Goal: Task Accomplishment & Management: Manage account settings

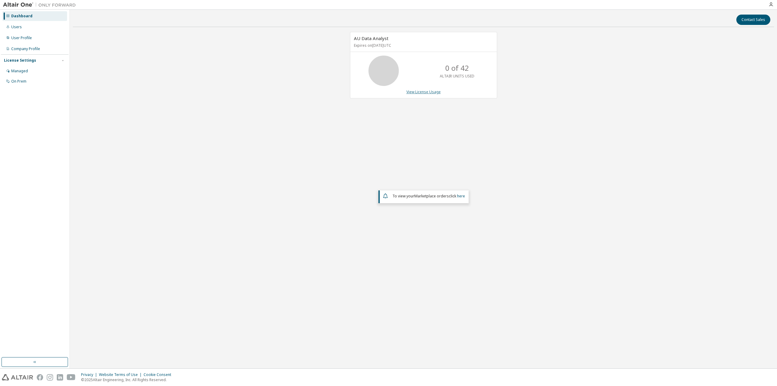
click at [430, 92] on link "View License Usage" at bounding box center [423, 91] width 34 height 5
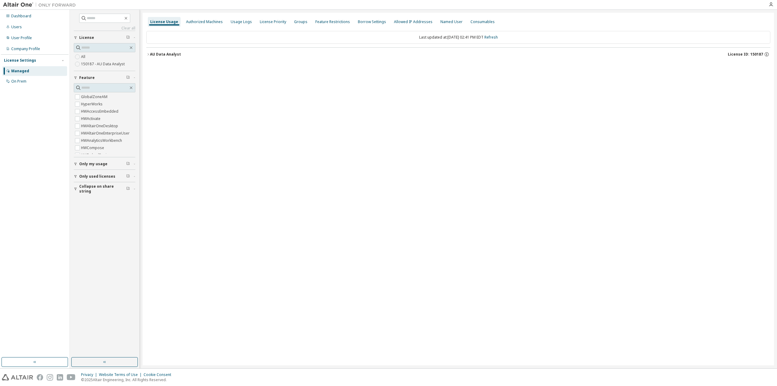
click at [147, 55] on icon "button" at bounding box center [148, 55] width 4 height 4
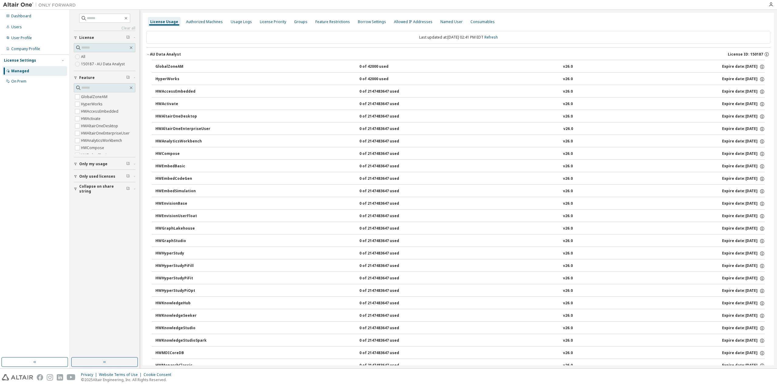
click at [150, 56] on div "AU Data Analyst" at bounding box center [165, 54] width 31 height 5
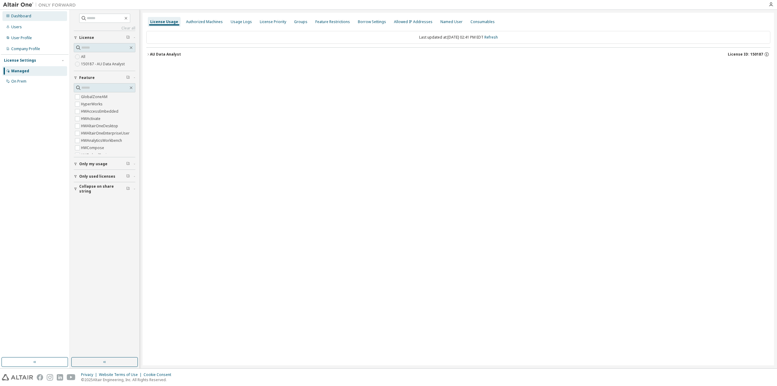
click at [19, 15] on div "Dashboard" at bounding box center [21, 16] width 20 height 5
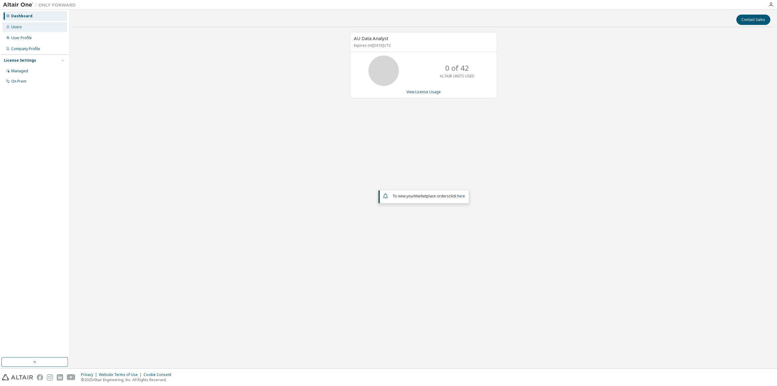
click at [21, 27] on div "Users" at bounding box center [34, 27] width 65 height 10
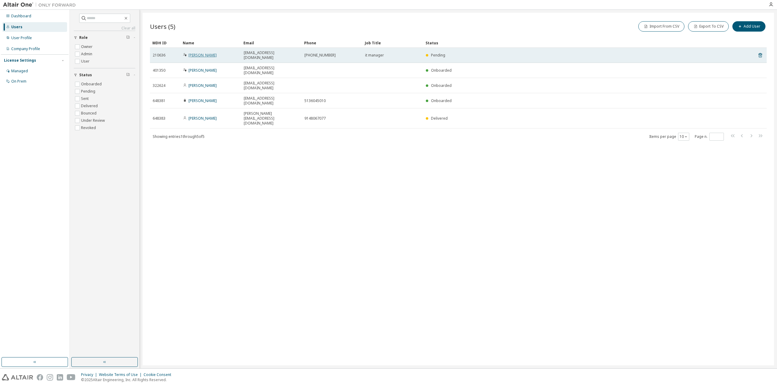
click at [208, 55] on link "David Daylor" at bounding box center [202, 55] width 28 height 5
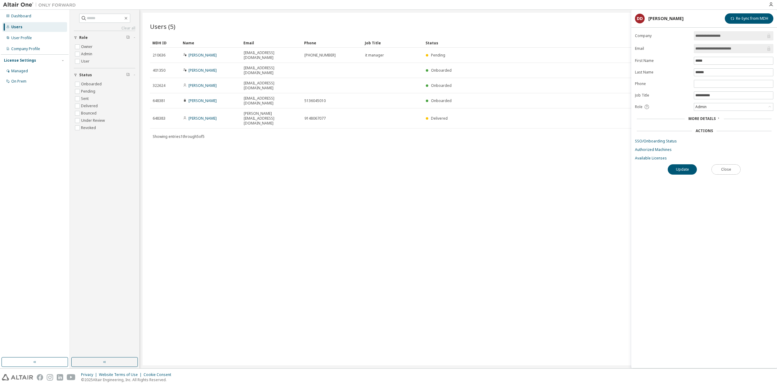
click at [733, 169] on button "Close" at bounding box center [725, 169] width 29 height 10
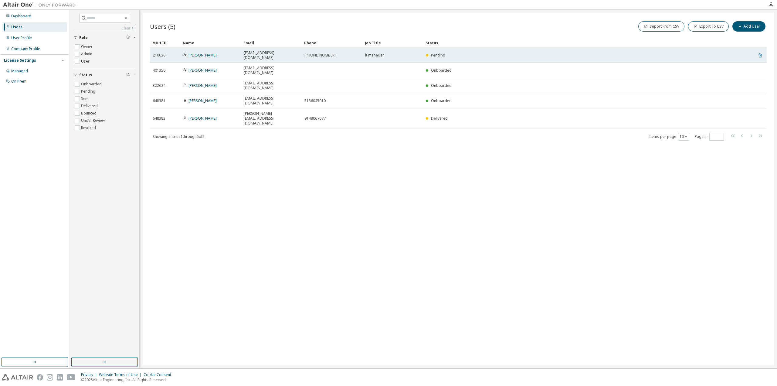
click at [760, 53] on icon at bounding box center [760, 55] width 5 height 7
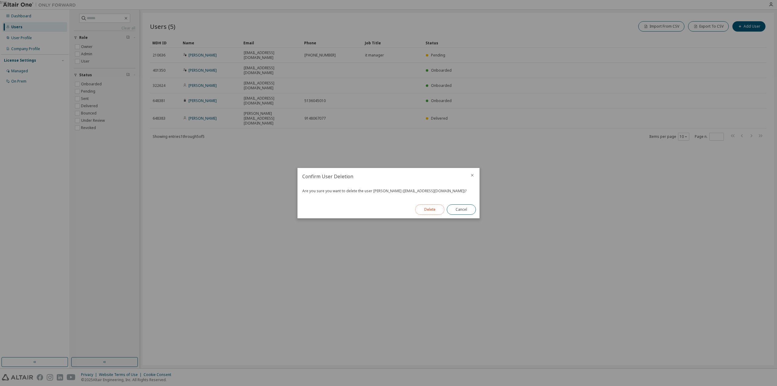
click at [425, 209] on button "Delete" at bounding box center [429, 209] width 29 height 10
click at [469, 208] on button "Close" at bounding box center [461, 209] width 29 height 10
click at [466, 212] on button "Close" at bounding box center [461, 209] width 29 height 10
click at [467, 212] on button "Close" at bounding box center [461, 209] width 29 height 10
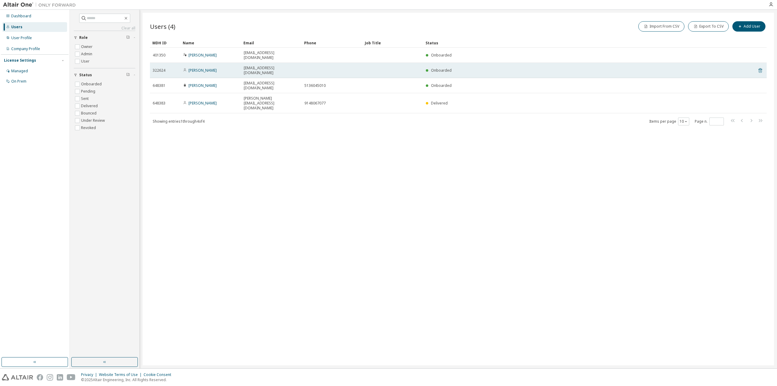
click at [760, 70] on icon at bounding box center [760, 70] width 5 height 7
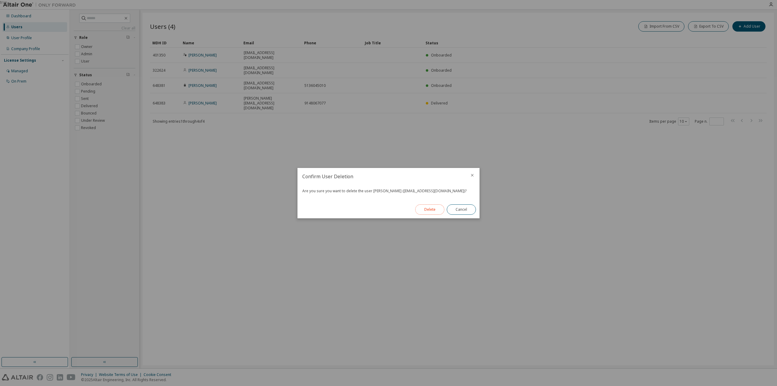
click at [436, 209] on button "Delete" at bounding box center [429, 209] width 29 height 10
click at [459, 208] on button "Close" at bounding box center [461, 209] width 29 height 10
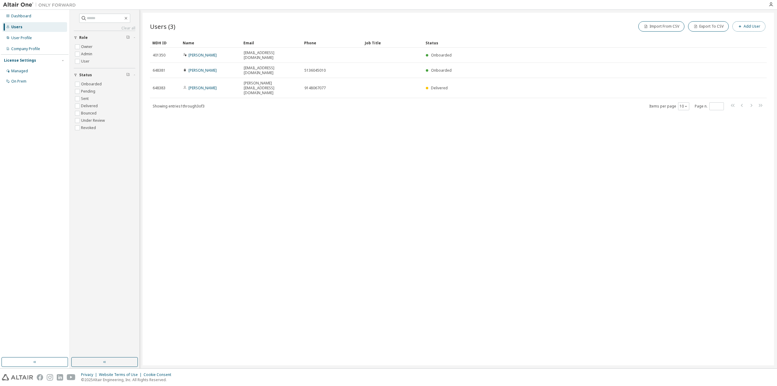
click at [742, 25] on span "button" at bounding box center [739, 26] width 5 height 5
click at [712, 38] on input "email" at bounding box center [733, 39] width 76 height 5
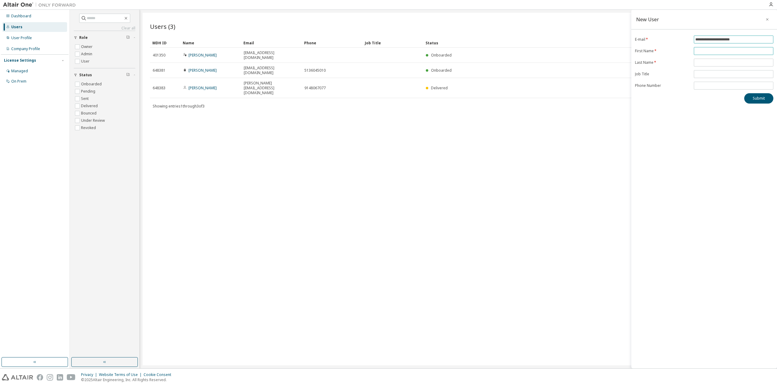
type input "**********"
click at [711, 50] on input "text" at bounding box center [733, 51] width 76 height 5
type input "**********"
type input "*****"
click at [761, 99] on button "Submit" at bounding box center [758, 98] width 29 height 10
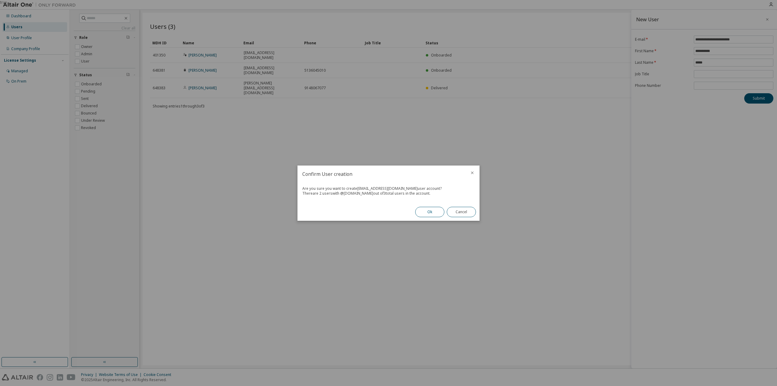
click at [430, 214] on button "Ok" at bounding box center [429, 212] width 29 height 10
click at [466, 211] on button "Close" at bounding box center [461, 212] width 29 height 10
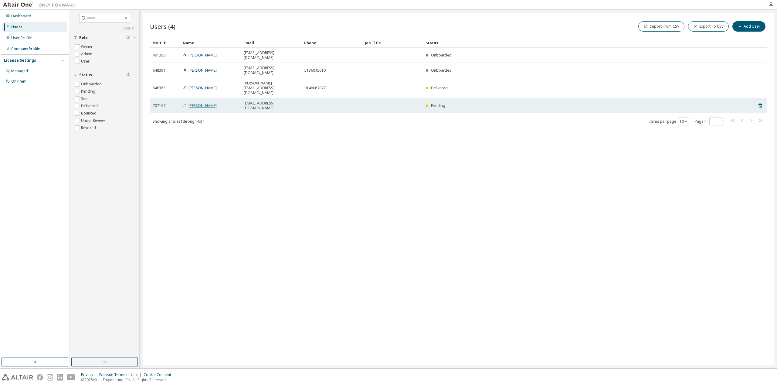
click at [215, 103] on link "Christofer Smith" at bounding box center [202, 105] width 28 height 5
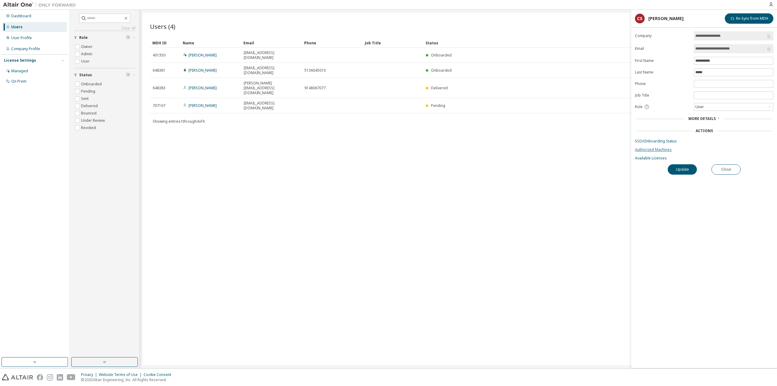
click at [663, 150] on link "Authorized Machines" at bounding box center [704, 149] width 138 height 5
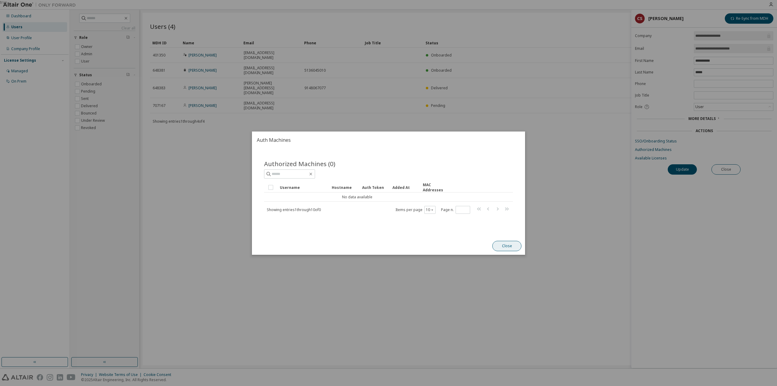
click at [508, 247] on button "Close" at bounding box center [506, 246] width 29 height 10
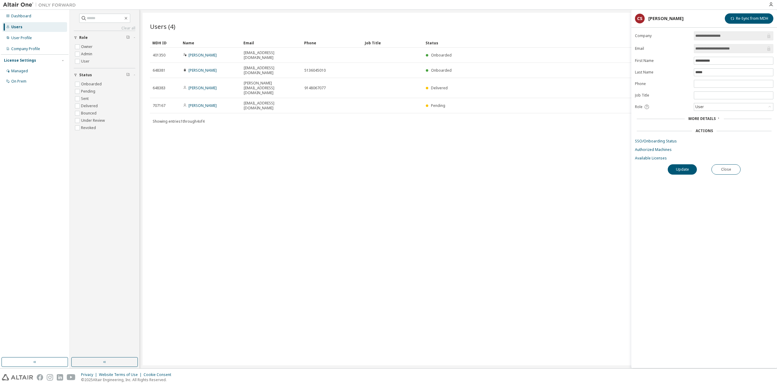
click at [713, 116] on span "More Details" at bounding box center [701, 118] width 27 height 5
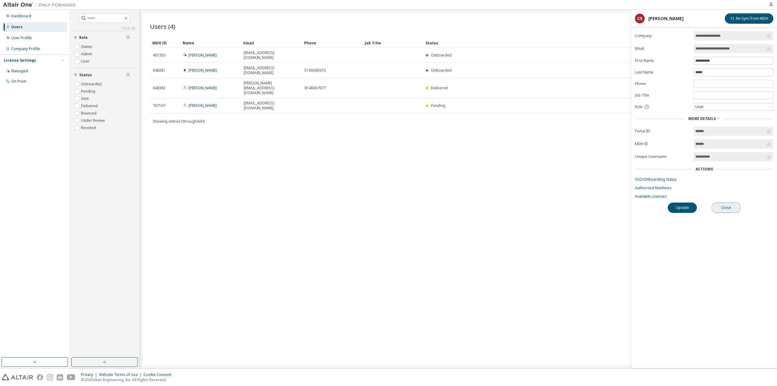
click at [729, 204] on button "Close" at bounding box center [725, 207] width 29 height 10
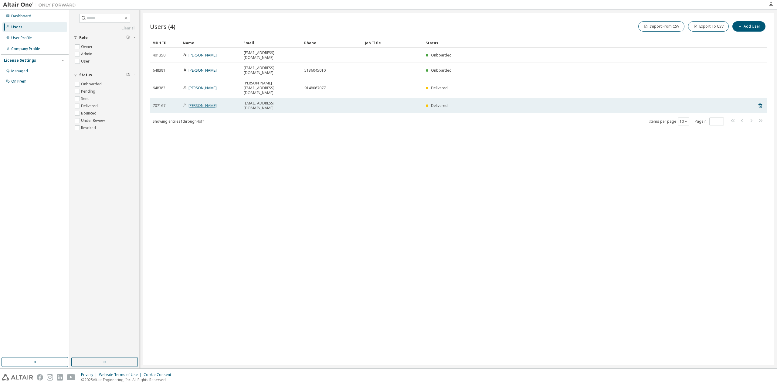
click at [206, 103] on link "Christofer Smith" at bounding box center [202, 105] width 28 height 5
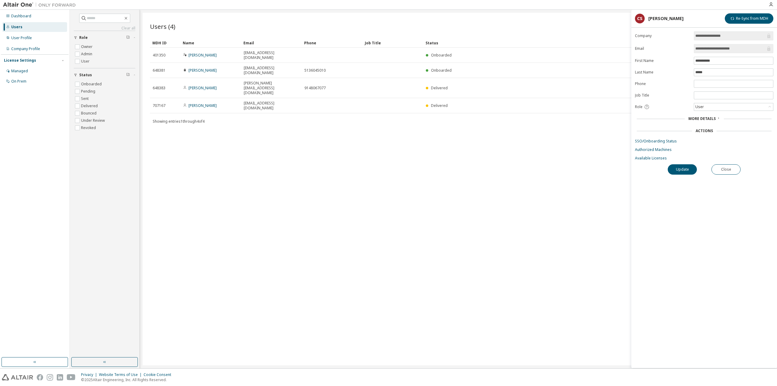
click at [707, 133] on div "Actions" at bounding box center [704, 131] width 138 height 8
click at [732, 168] on button "Close" at bounding box center [725, 169] width 29 height 10
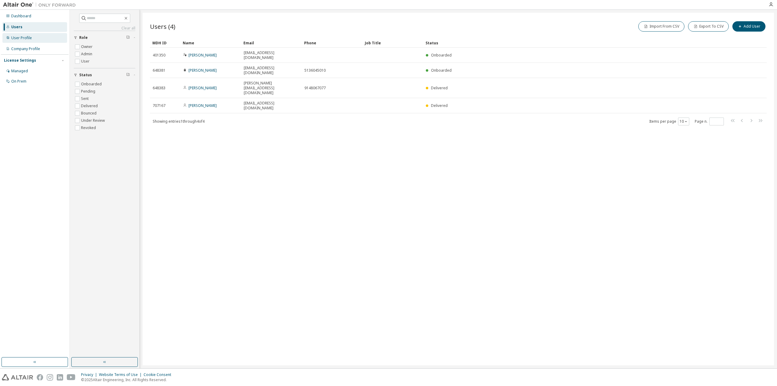
click at [18, 37] on div "User Profile" at bounding box center [21, 38] width 21 height 5
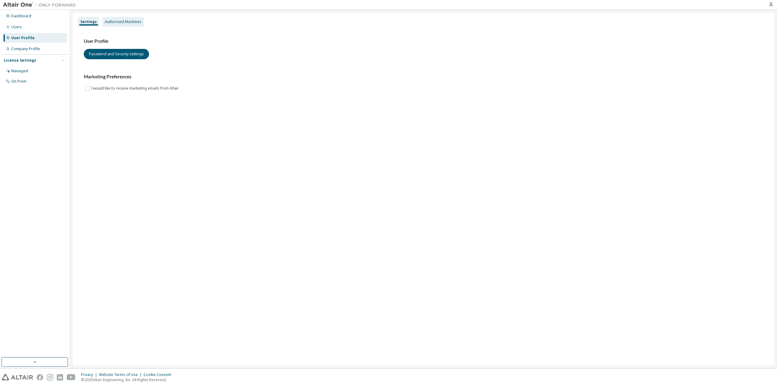
click at [124, 20] on div "Authorized Machines" at bounding box center [123, 21] width 37 height 5
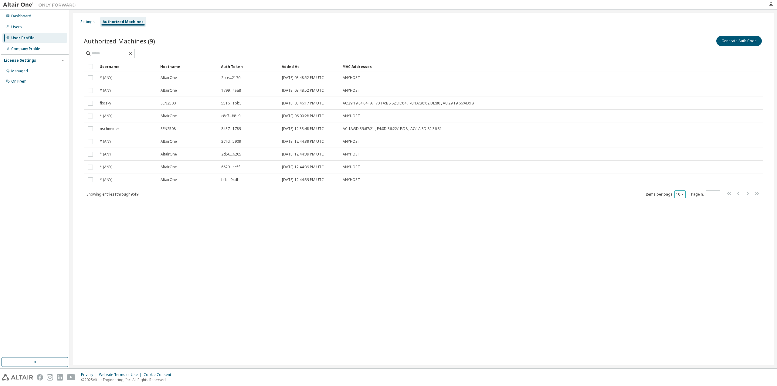
click at [680, 195] on icon "button" at bounding box center [682, 194] width 4 height 4
click at [682, 230] on div "100" at bounding box center [698, 231] width 49 height 7
click at [19, 70] on div "Managed" at bounding box center [19, 71] width 17 height 5
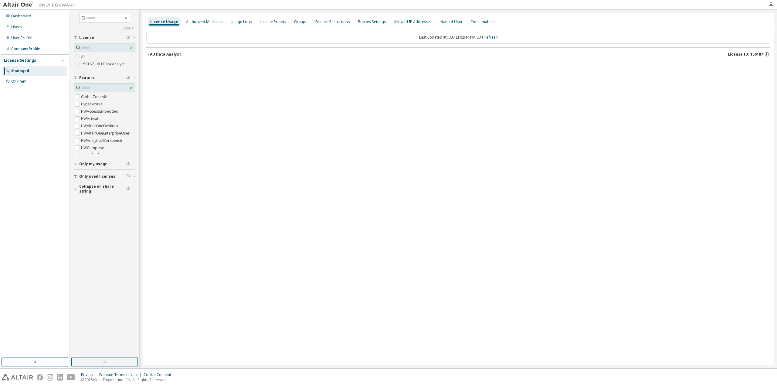
click at [7, 5] on img at bounding box center [41, 5] width 76 height 6
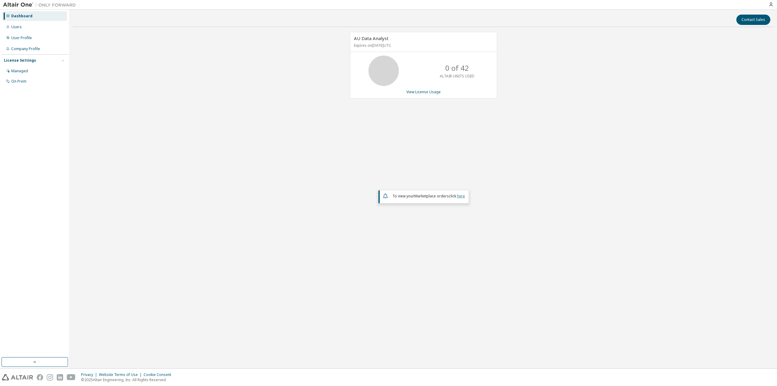
click at [462, 196] on link "here" at bounding box center [461, 195] width 8 height 5
drag, startPoint x: 388, startPoint y: 38, endPoint x: 362, endPoint y: 40, distance: 25.9
click at [362, 40] on span "AU Data Analyst" at bounding box center [371, 38] width 35 height 6
copy span "Data Analyst"
click at [18, 70] on div "Managed" at bounding box center [19, 71] width 17 height 5
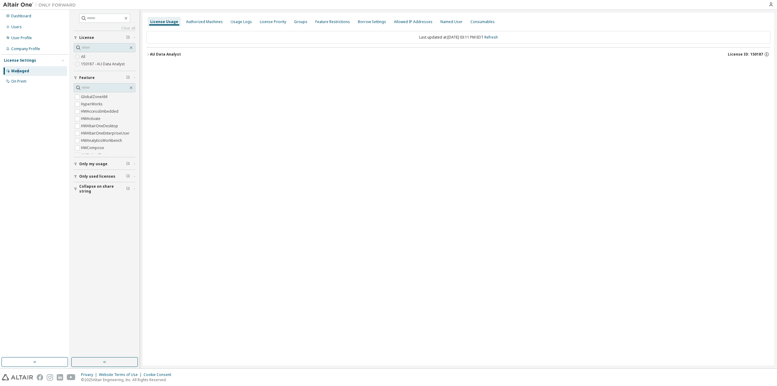
click at [151, 57] on div "AU Data Analyst License ID: 150187" at bounding box center [460, 54] width 620 height 5
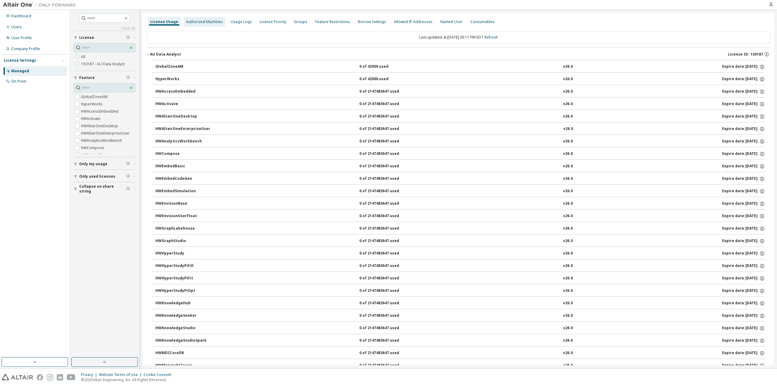
click at [201, 22] on div "Authorized Machines" at bounding box center [204, 21] width 37 height 5
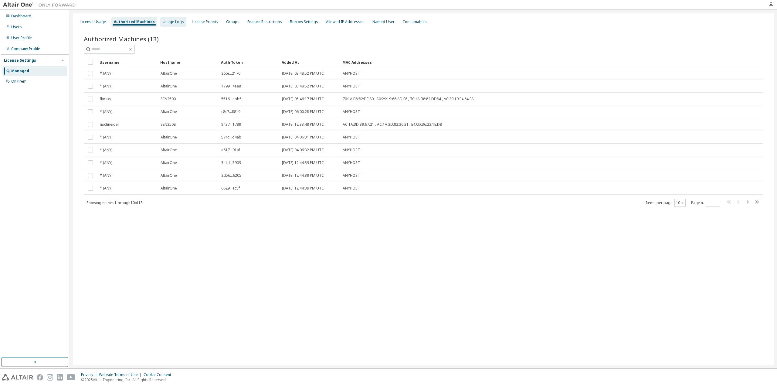
click at [163, 22] on div "Usage Logs" at bounding box center [173, 21] width 21 height 5
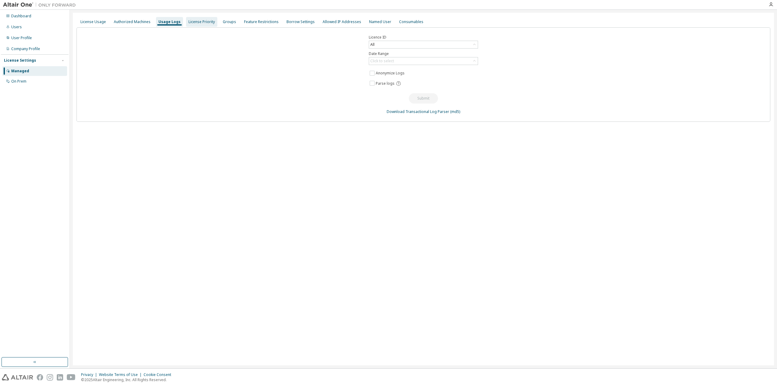
click at [191, 22] on div "License Priority" at bounding box center [201, 21] width 26 height 5
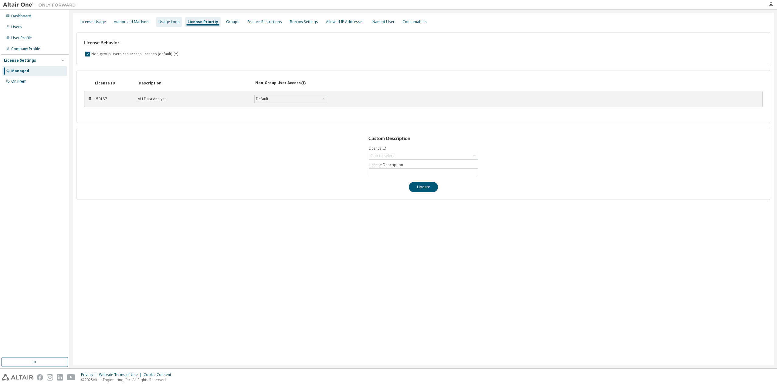
click at [162, 19] on div "Usage Logs" at bounding box center [168, 21] width 21 height 5
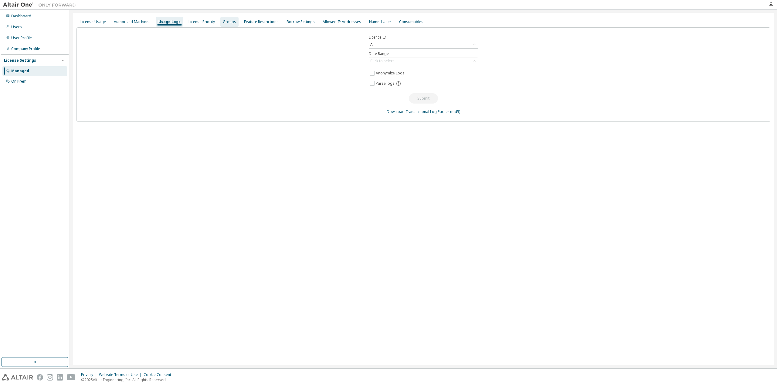
click at [225, 21] on div "Groups" at bounding box center [229, 21] width 13 height 5
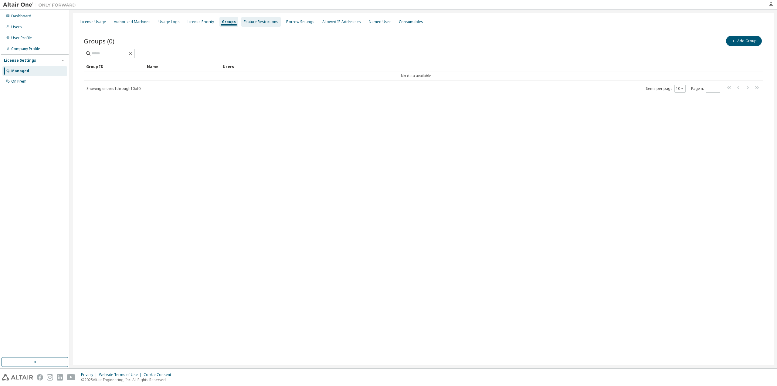
click at [252, 21] on div "Feature Restrictions" at bounding box center [261, 21] width 35 height 5
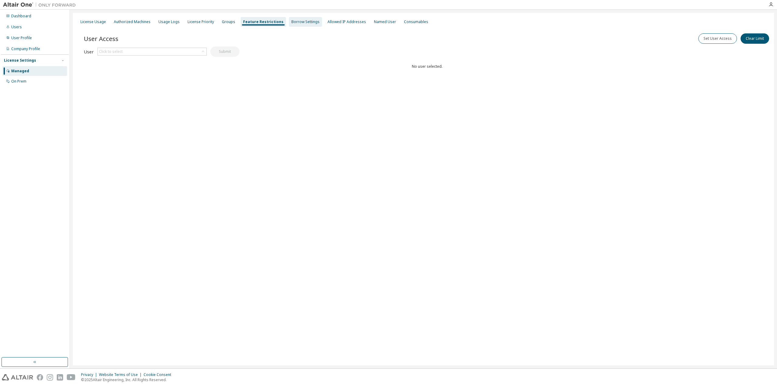
click at [291, 20] on div "Borrow Settings" at bounding box center [305, 21] width 28 height 5
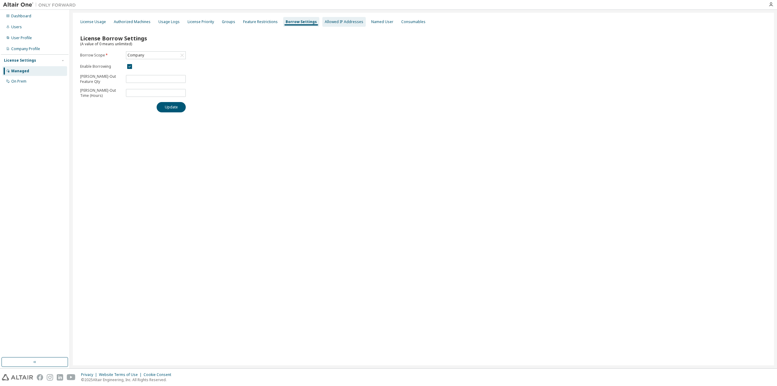
click at [328, 20] on div "Allowed IP Addresses" at bounding box center [344, 21] width 39 height 5
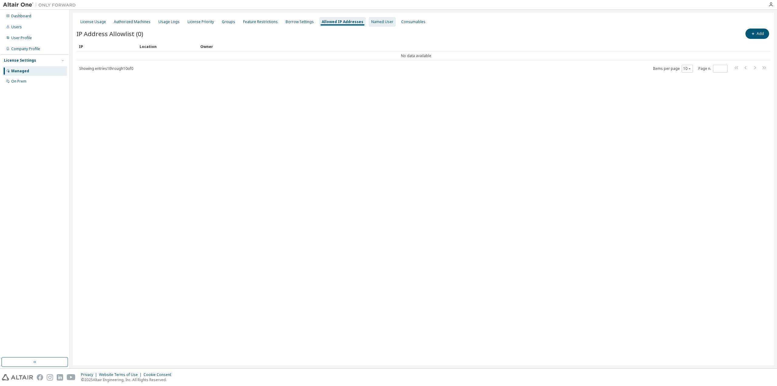
click at [375, 21] on div "Named User" at bounding box center [382, 21] width 22 height 5
click at [400, 21] on div "Consumables" at bounding box center [412, 21] width 24 height 5
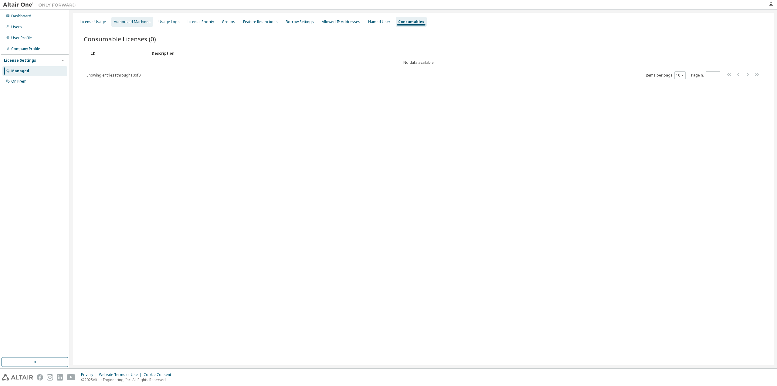
click at [140, 20] on div "Authorized Machines" at bounding box center [132, 21] width 37 height 5
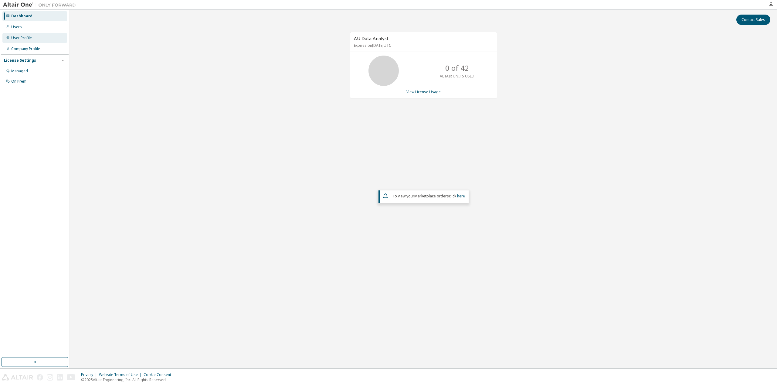
click at [22, 37] on div "User Profile" at bounding box center [21, 38] width 21 height 5
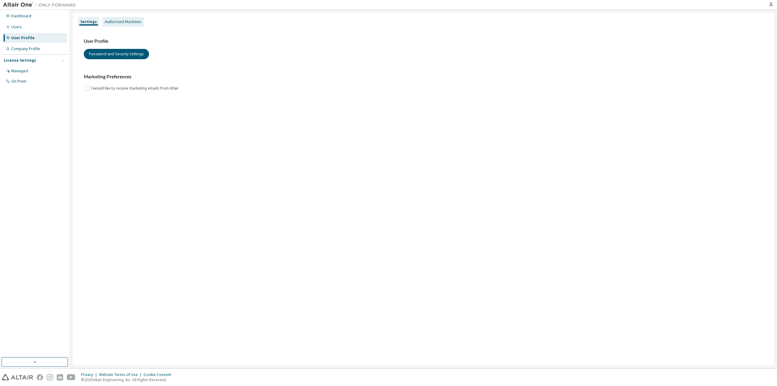
click at [130, 25] on div "Authorized Machines" at bounding box center [123, 22] width 42 height 10
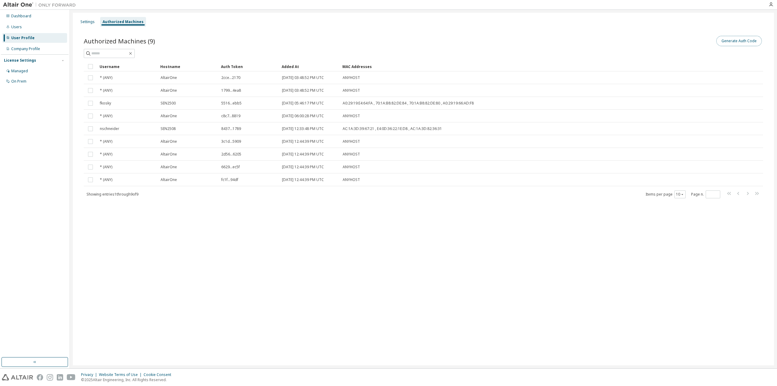
click at [740, 39] on button "Generate Auth Code" at bounding box center [739, 41] width 46 height 10
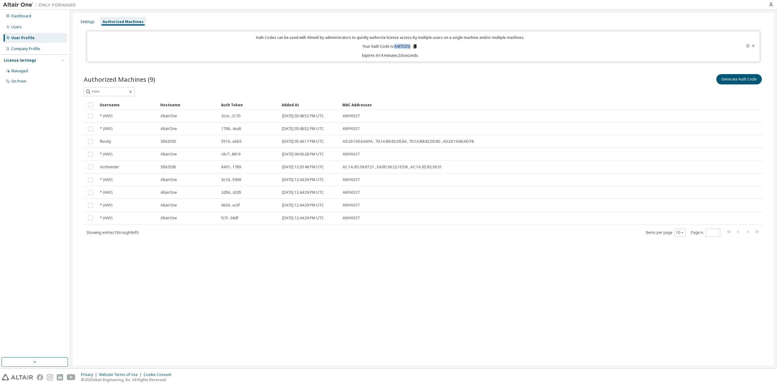
drag, startPoint x: 411, startPoint y: 46, endPoint x: 395, endPoint y: 47, distance: 16.4
click at [395, 47] on p "Your Auth Code is: A4I7CDSJ" at bounding box center [389, 46] width 55 height 5
copy p "A4I7CDSJ"
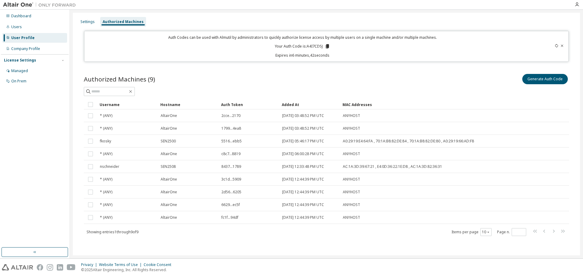
click at [348, 45] on div "Auth Codes can be used with Almutil by administrators to quickly authorize lice…" at bounding box center [302, 46] width 429 height 23
click at [534, 79] on button "Generate Auth Code" at bounding box center [545, 79] width 46 height 10
click at [555, 47] on icon at bounding box center [556, 46] width 3 height 4
click at [559, 44] on div at bounding box center [541, 46] width 48 height 23
click at [560, 46] on icon at bounding box center [562, 46] width 4 height 4
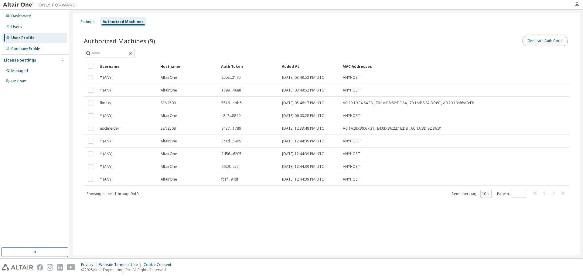
click at [552, 42] on button "Generate Auth Code" at bounding box center [545, 41] width 46 height 10
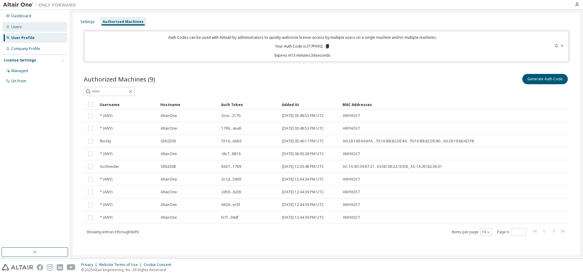
click at [17, 28] on div "Users" at bounding box center [16, 27] width 11 height 5
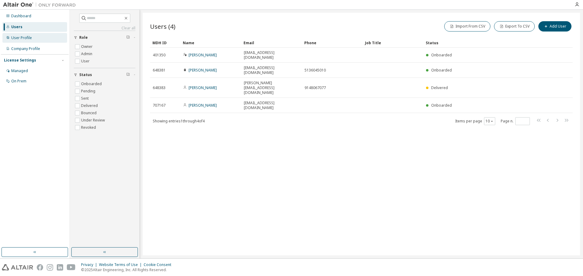
click at [33, 37] on div "User Profile" at bounding box center [34, 38] width 65 height 10
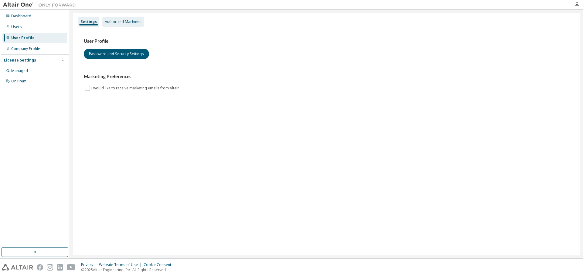
click at [137, 25] on div "Settings Authorized Machines" at bounding box center [326, 21] width 500 height 11
click at [133, 21] on div "Authorized Machines" at bounding box center [123, 21] width 37 height 5
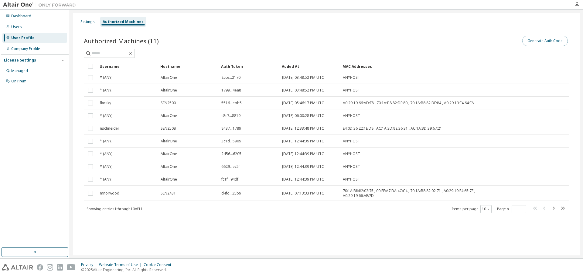
click at [546, 42] on button "Generate Auth Code" at bounding box center [545, 41] width 46 height 10
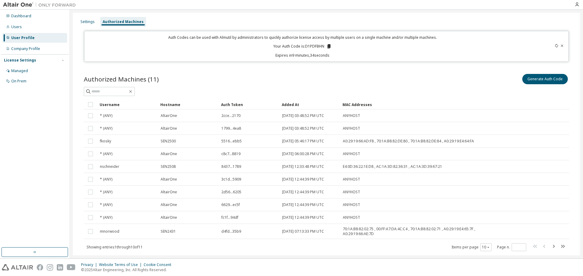
click at [560, 47] on icon at bounding box center [562, 46] width 4 height 4
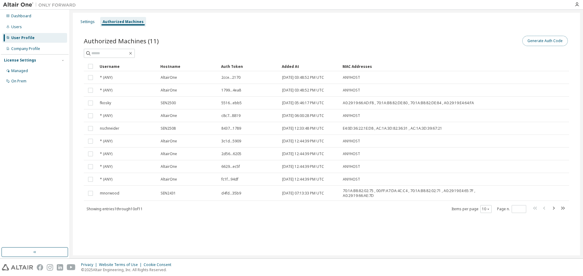
click at [550, 42] on button "Generate Auth Code" at bounding box center [545, 41] width 46 height 10
